Goal: Information Seeking & Learning: Learn about a topic

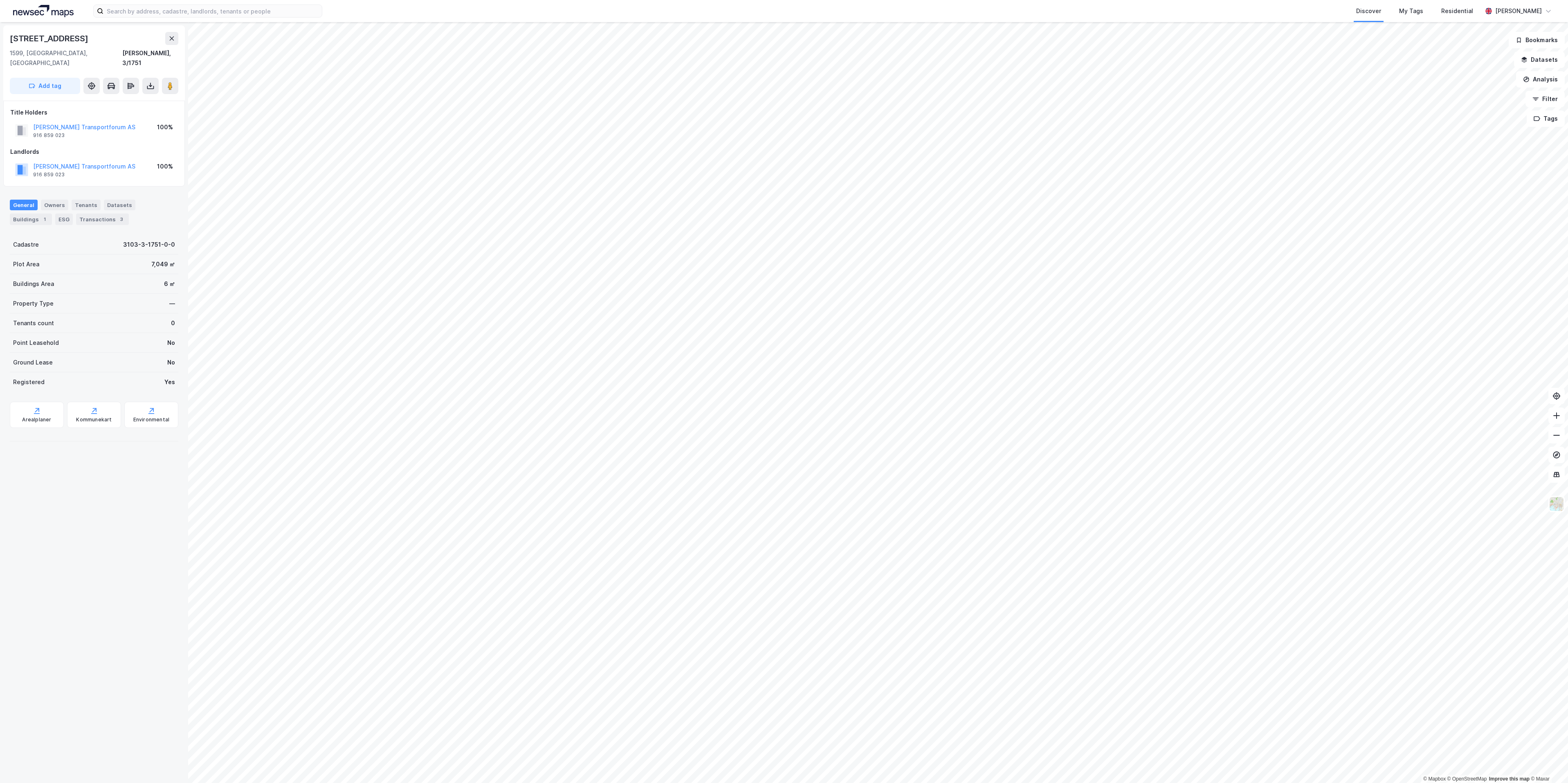
click at [60, 10] on img at bounding box center [43, 11] width 60 height 12
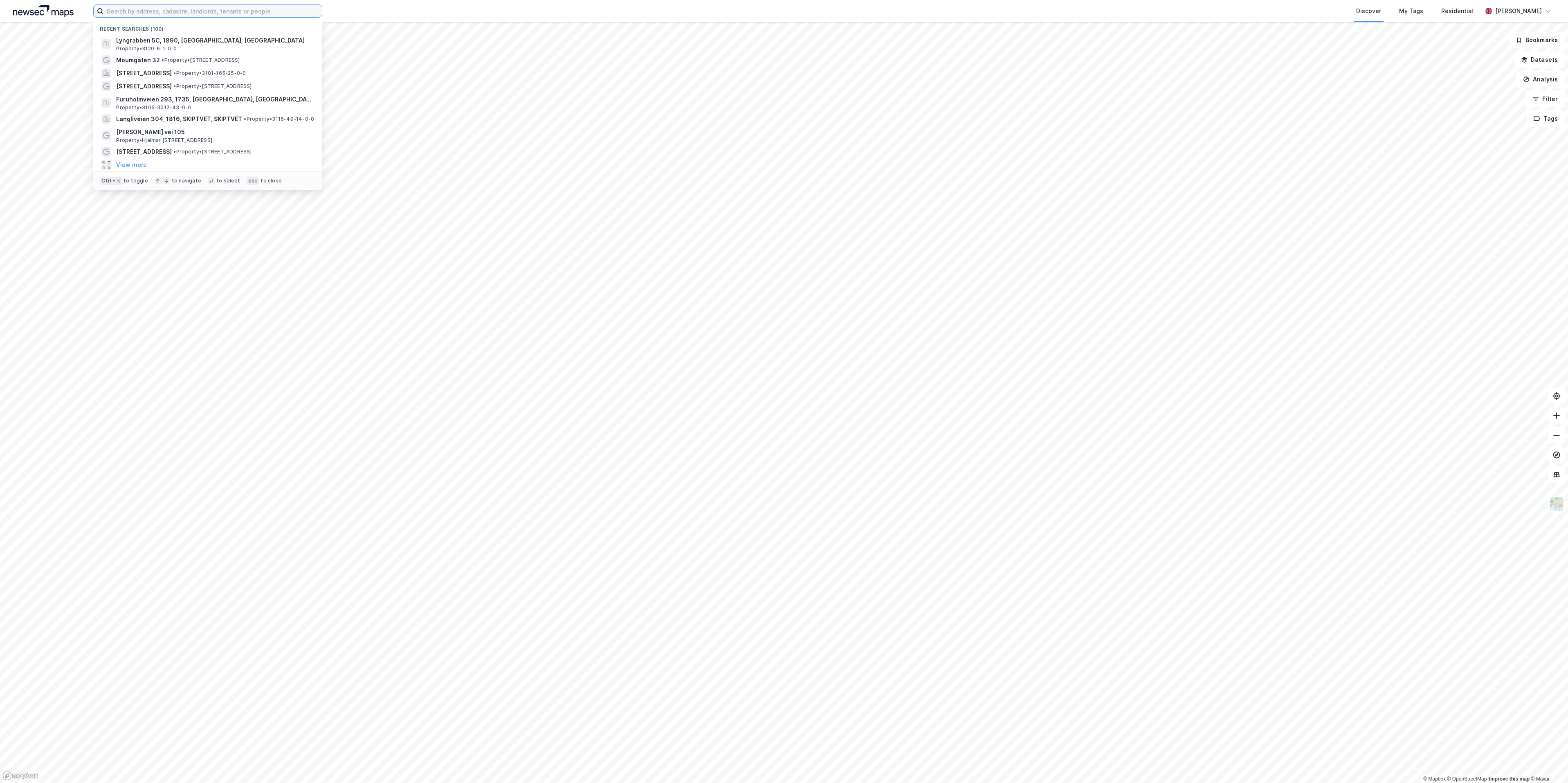
click at [174, 11] on input at bounding box center [212, 11] width 218 height 12
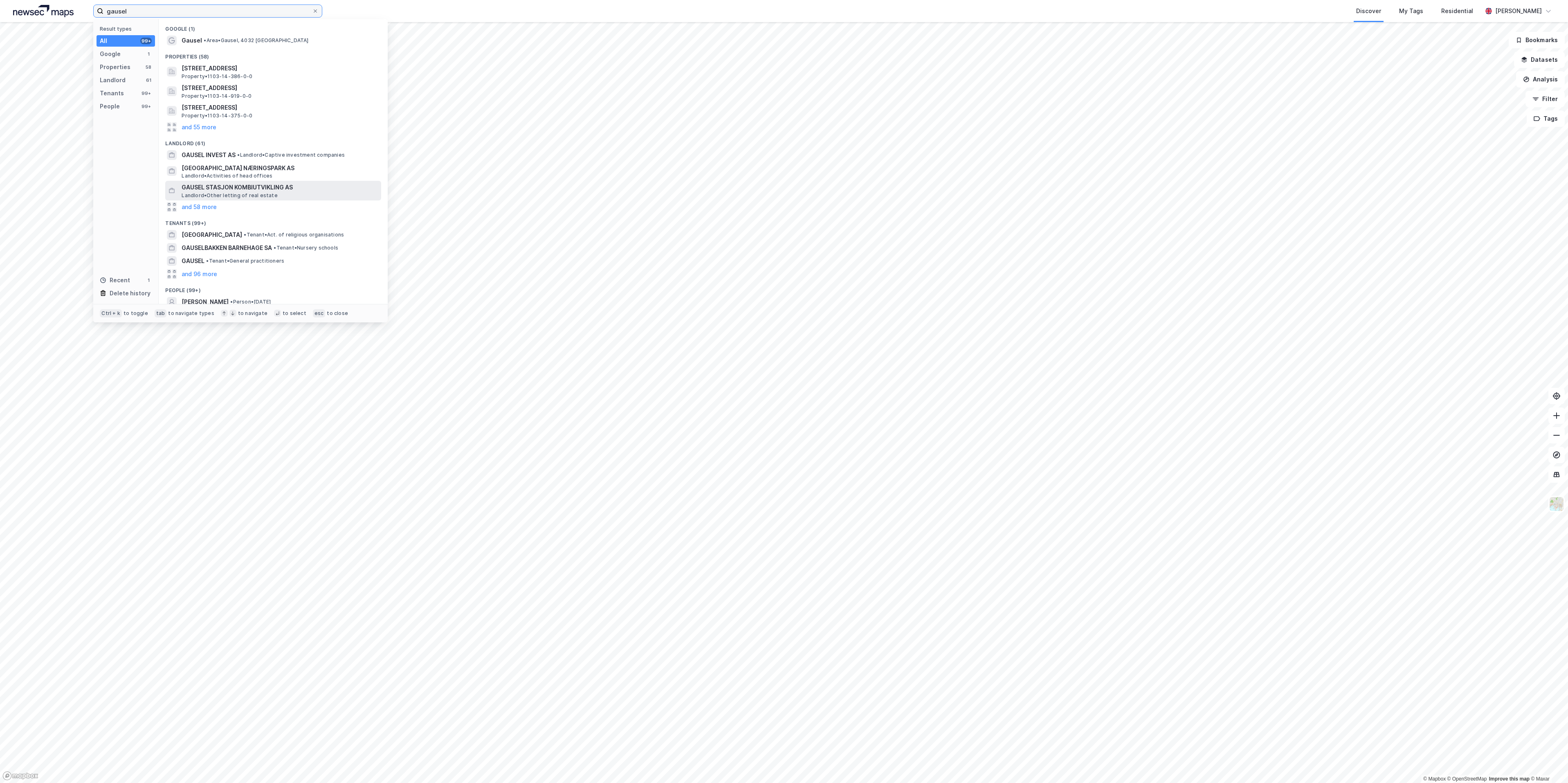
type input "gausel"
click at [228, 188] on span "GAUSEL STASJON KOMBIUTVIKLING AS" at bounding box center [279, 187] width 196 height 10
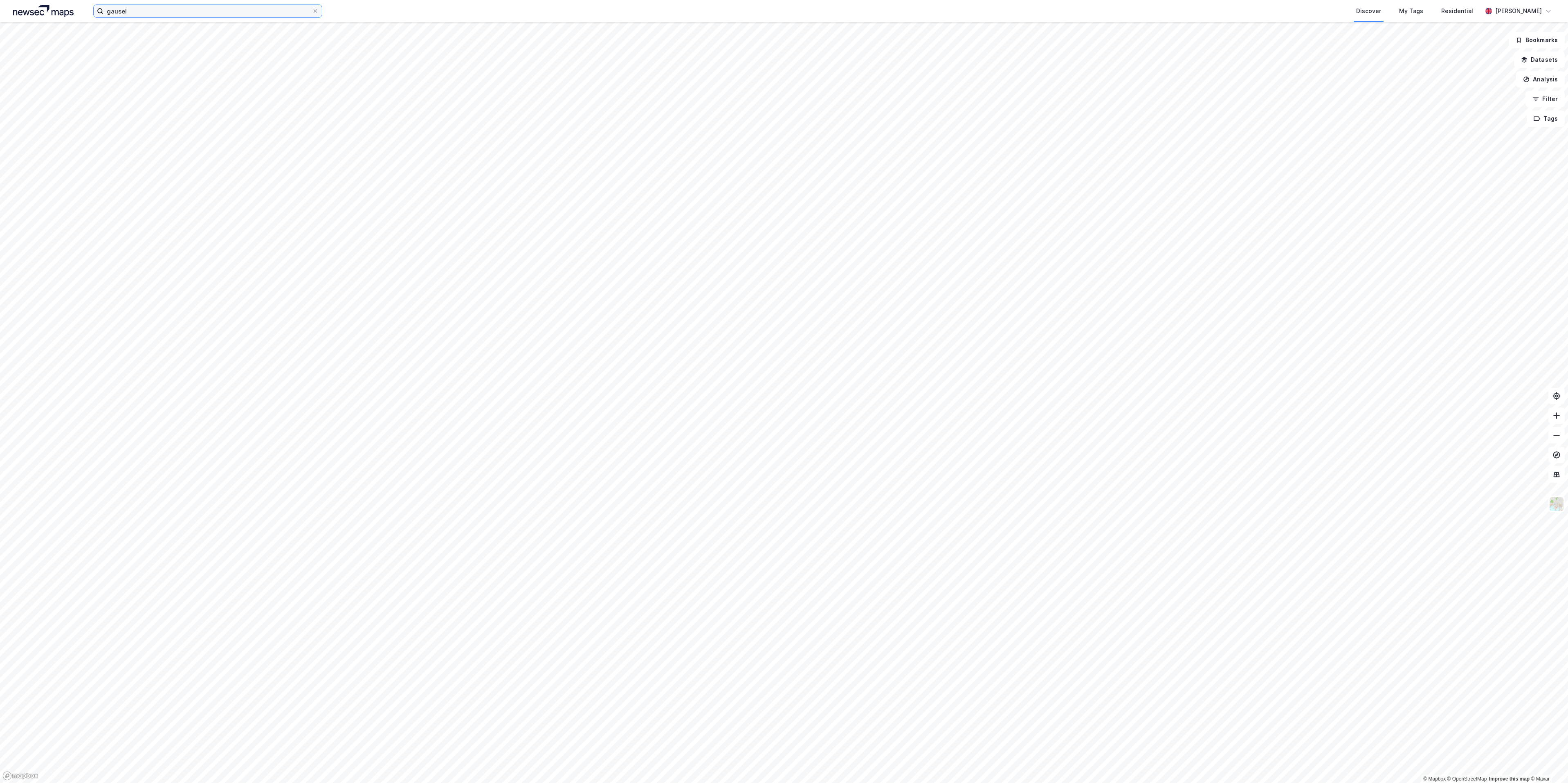
click at [139, 9] on input "gausel" at bounding box center [208, 11] width 209 height 12
